Goal: Navigation & Orientation: Find specific page/section

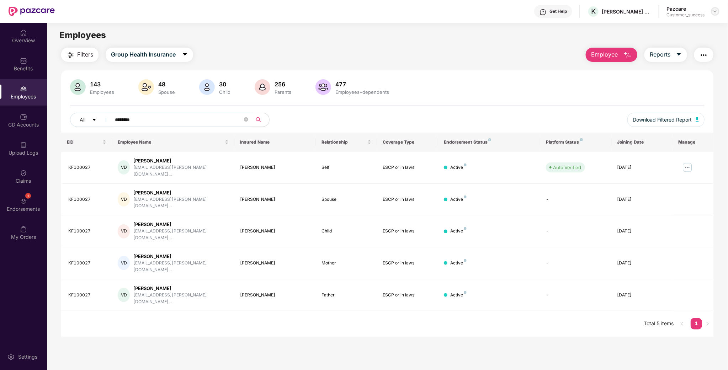
click at [713, 13] on img at bounding box center [716, 12] width 6 height 6
click at [673, 24] on div "Switch to partner view" at bounding box center [682, 28] width 92 height 14
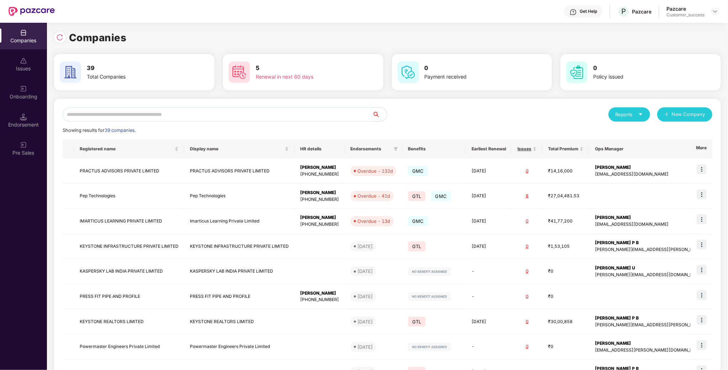
click at [192, 116] on input "text" at bounding box center [218, 114] width 310 height 14
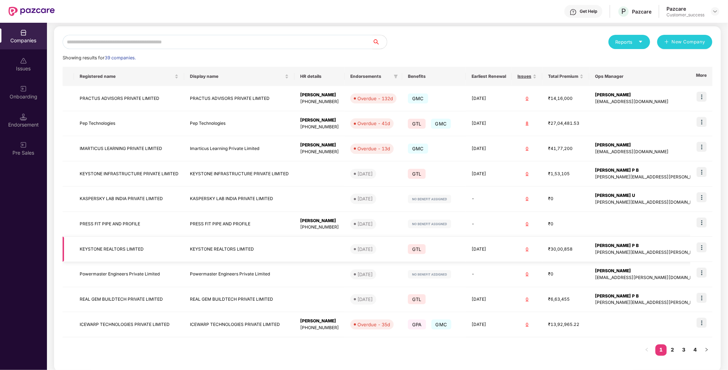
scroll to position [81, 0]
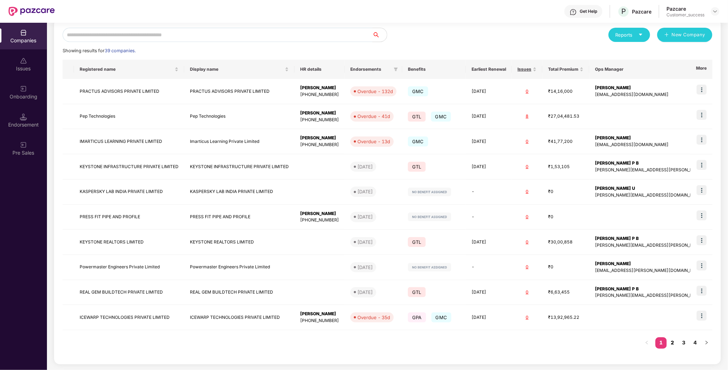
click at [672, 341] on link "2" at bounding box center [672, 343] width 11 height 11
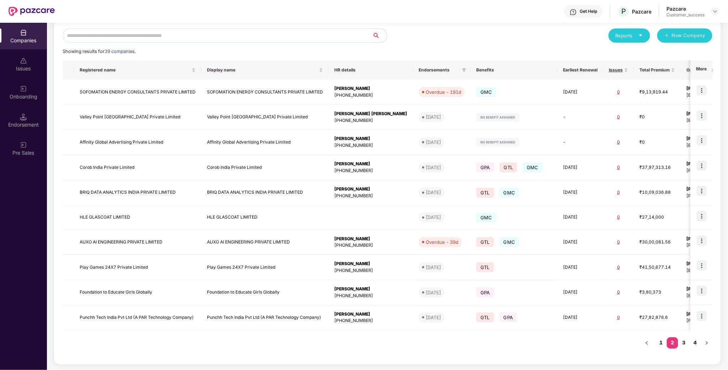
scroll to position [80, 0]
click at [688, 343] on link "3" at bounding box center [683, 343] width 11 height 11
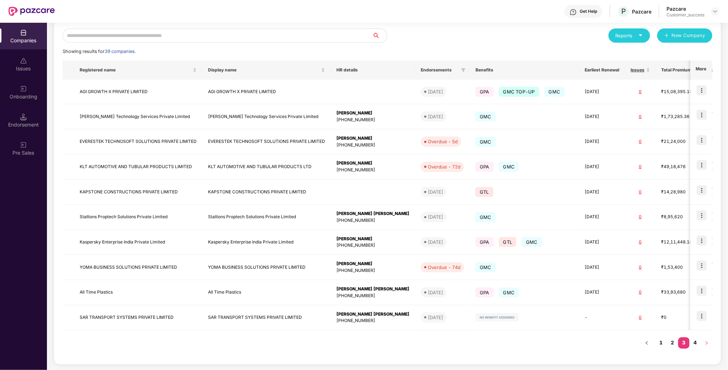
click at [702, 340] on button "button" at bounding box center [706, 343] width 11 height 11
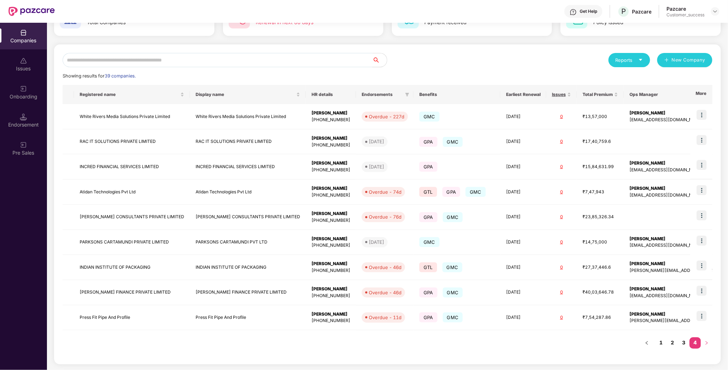
scroll to position [56, 0]
click at [677, 345] on link "2" at bounding box center [672, 343] width 11 height 11
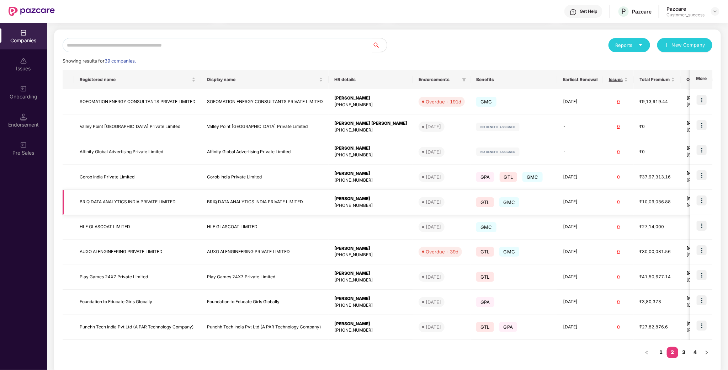
scroll to position [80, 0]
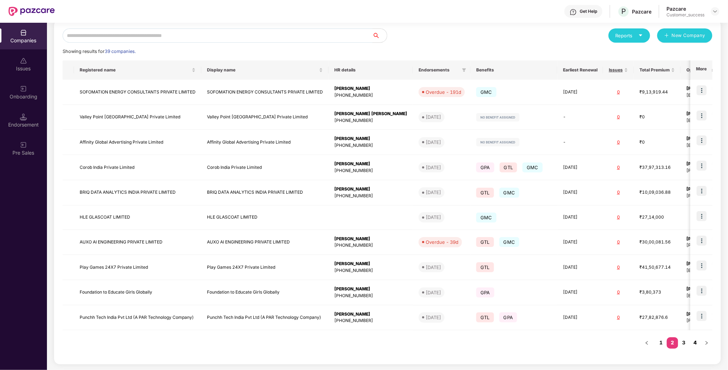
click at [692, 340] on link "4" at bounding box center [695, 343] width 11 height 11
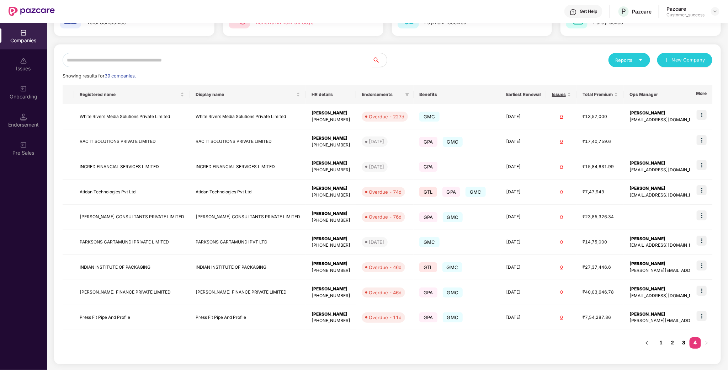
click at [685, 343] on link "3" at bounding box center [683, 343] width 11 height 11
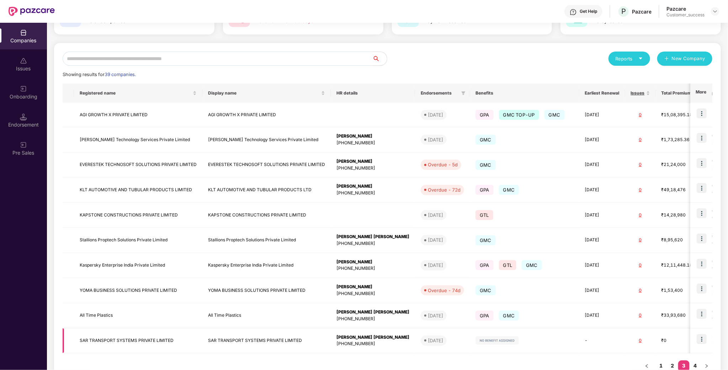
scroll to position [80, 0]
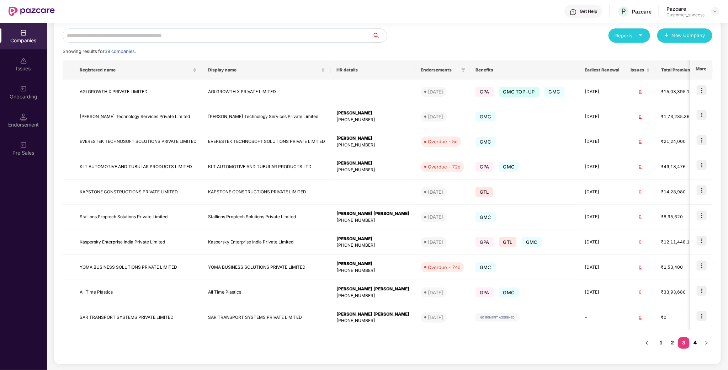
click at [694, 345] on link "4" at bounding box center [695, 343] width 11 height 11
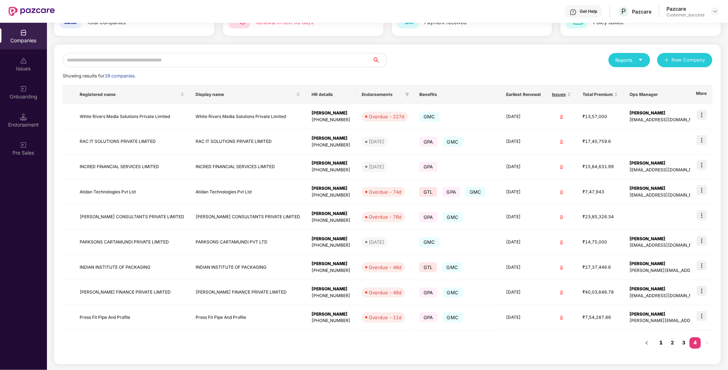
click at [666, 342] on link "1" at bounding box center [661, 343] width 11 height 11
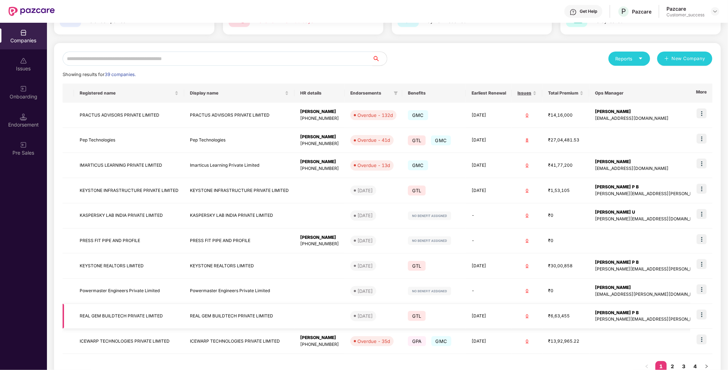
scroll to position [81, 0]
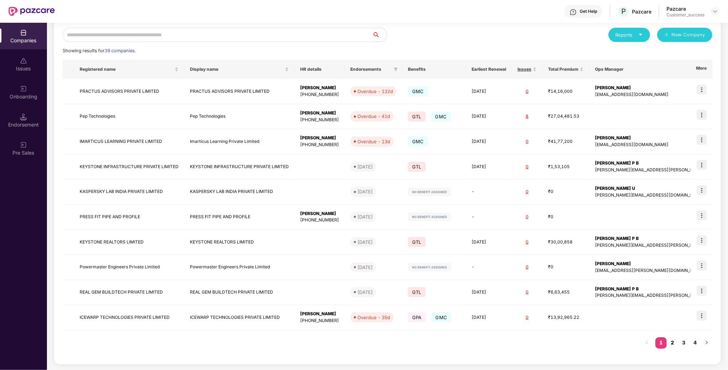
click at [676, 344] on link "2" at bounding box center [672, 343] width 11 height 11
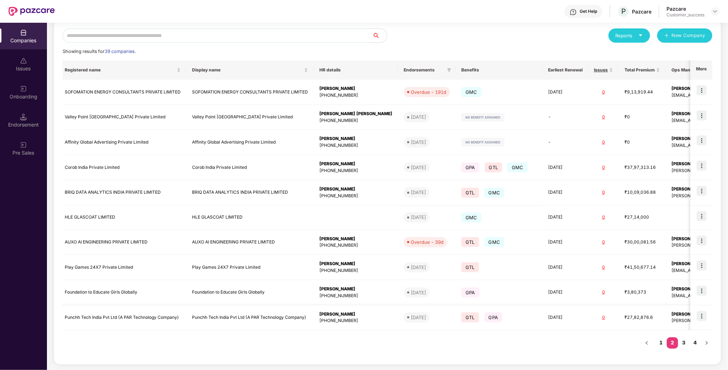
scroll to position [0, 38]
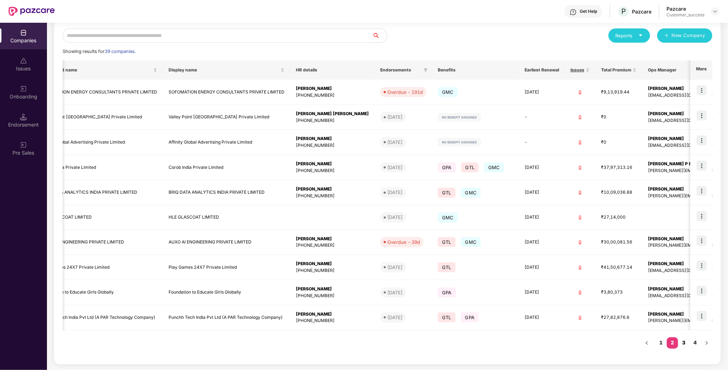
click at [685, 346] on link "3" at bounding box center [683, 343] width 11 height 11
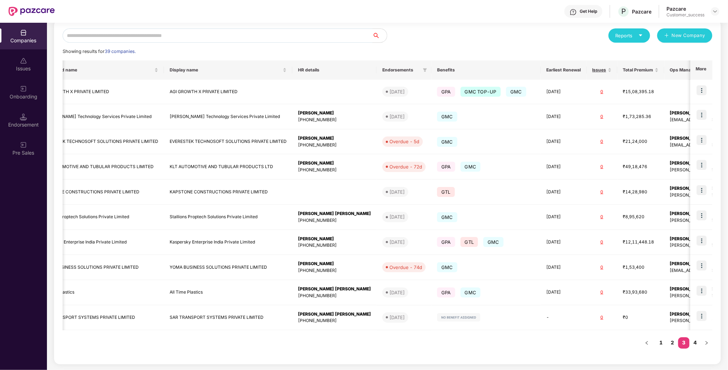
click at [689, 349] on div "Registered name Display name HR details Endorsements Benefits Earliest Renewal …" at bounding box center [388, 208] width 650 height 296
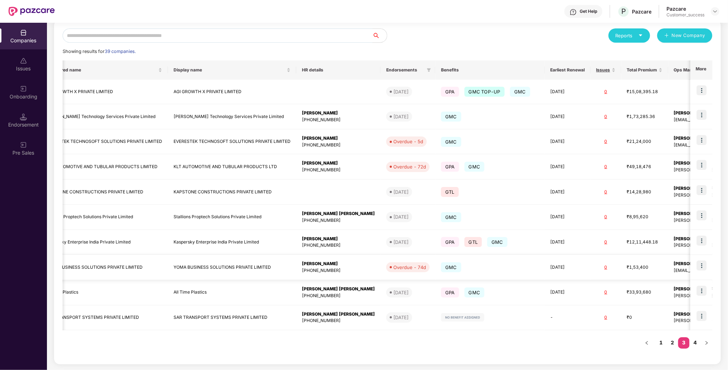
scroll to position [0, 36]
click at [694, 343] on link "4" at bounding box center [695, 343] width 11 height 11
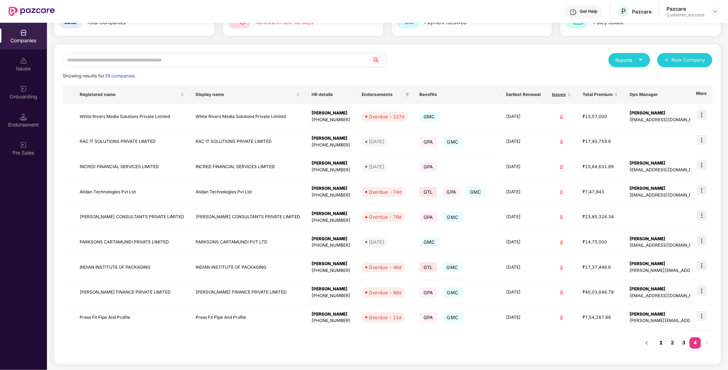
click at [658, 347] on link "1" at bounding box center [661, 343] width 11 height 11
